Goal: Task Accomplishment & Management: Manage account settings

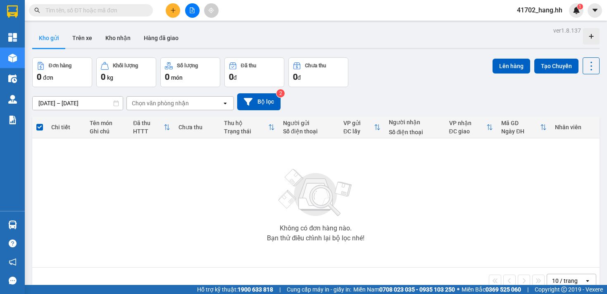
click at [127, 11] on input "text" at bounding box center [94, 10] width 98 height 9
click at [143, 10] on span at bounding box center [91, 10] width 124 height 12
click at [104, 9] on input "text" at bounding box center [94, 10] width 98 height 9
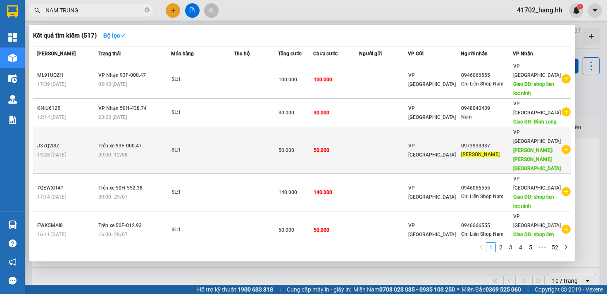
type input "NAM TRUNG"
click at [475, 152] on span "[PERSON_NAME]" at bounding box center [480, 155] width 38 height 6
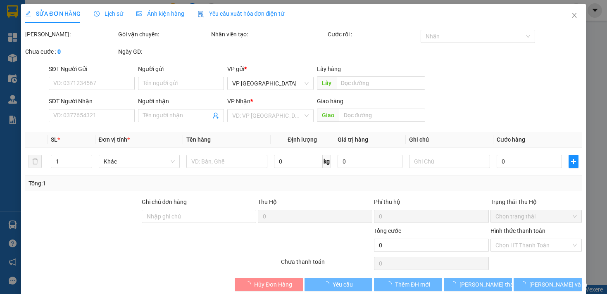
type input "0973933937"
type input "[PERSON_NAME]"
type input "nam trung [GEOGRAPHIC_DATA]"
type input "50.000"
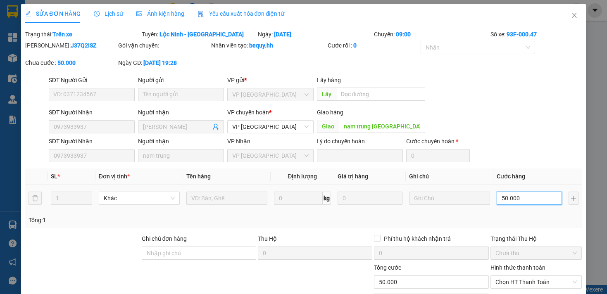
click at [499, 205] on input "50.000" at bounding box center [529, 198] width 65 height 13
type input "3"
type input "30"
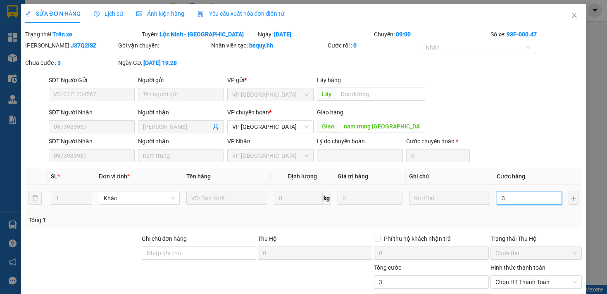
type input "30"
type input "300"
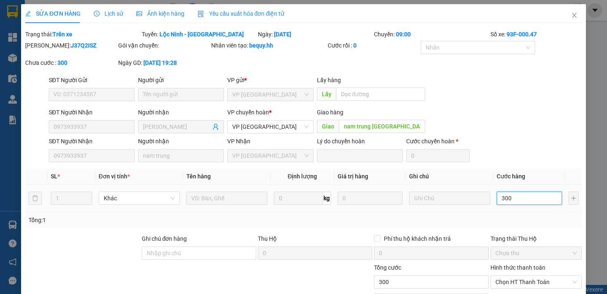
type input "3.000"
type input "30.000"
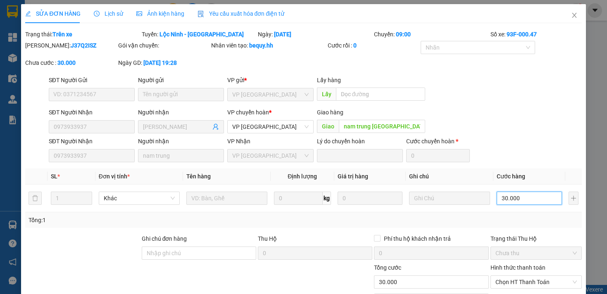
scroll to position [59, 0]
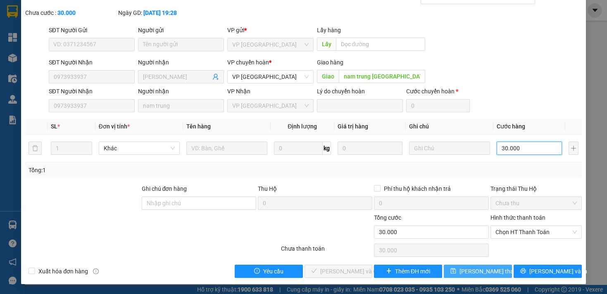
type input "30.000"
click at [483, 270] on span "[PERSON_NAME] thay đổi" at bounding box center [493, 271] width 66 height 9
